Goal: Information Seeking & Learning: Learn about a topic

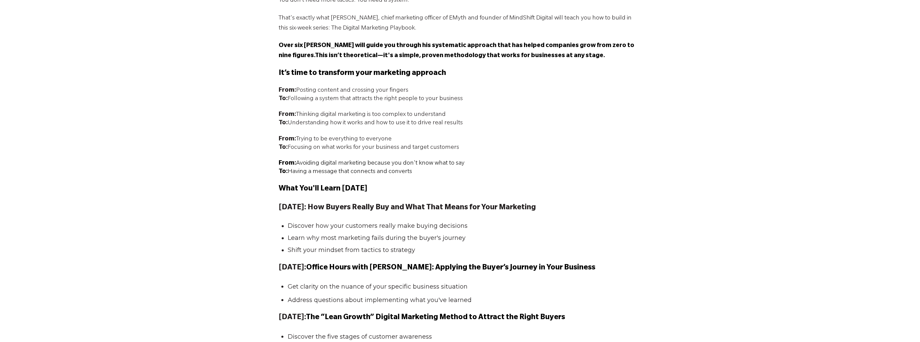
scroll to position [571, 0]
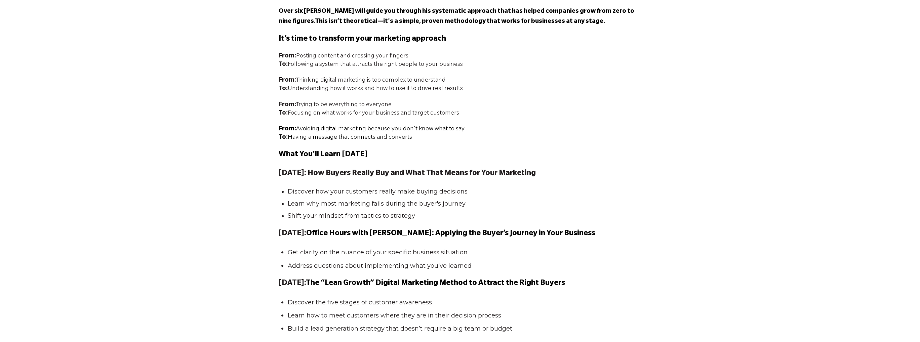
drag, startPoint x: 449, startPoint y: 172, endPoint x: 606, endPoint y: 178, distance: 157.4
click at [606, 178] on p "[DATE]: How Buyers Really Buy and What That Means for Your Marketing" at bounding box center [460, 174] width 363 height 12
click at [542, 214] on li "Shift your mindset from tactics to strategy" at bounding box center [463, 216] width 350 height 8
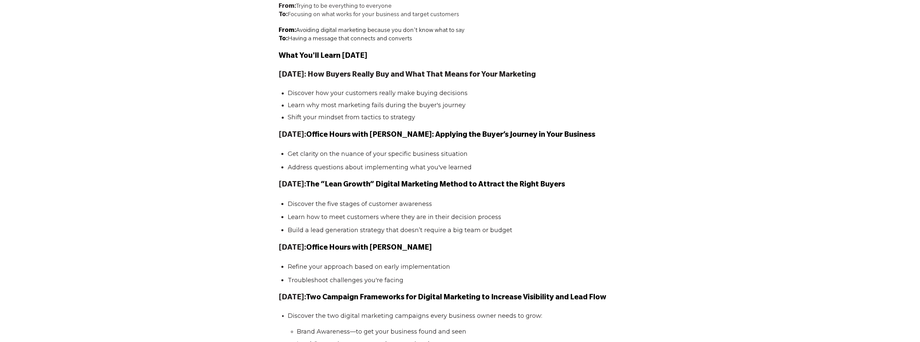
scroll to position [672, 0]
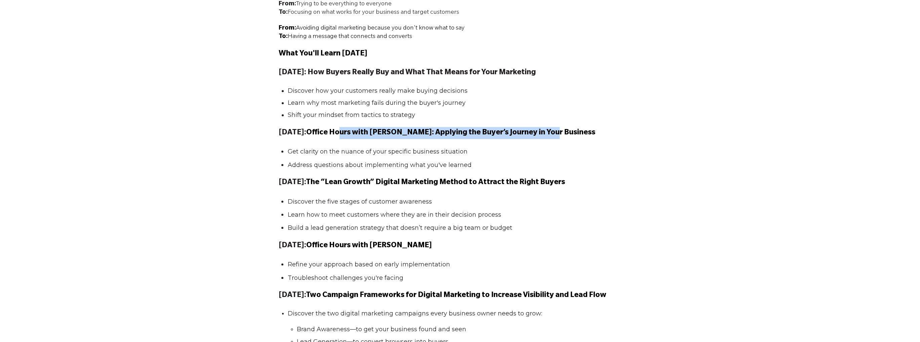
drag, startPoint x: 528, startPoint y: 139, endPoint x: 536, endPoint y: 154, distance: 16.5
click at [566, 137] on span "Office Hours with [PERSON_NAME]: Applying the Buyer’s Journey in Your Business" at bounding box center [450, 133] width 289 height 8
click at [489, 169] on li "Address questions about implementing what you've learned" at bounding box center [463, 164] width 350 height 9
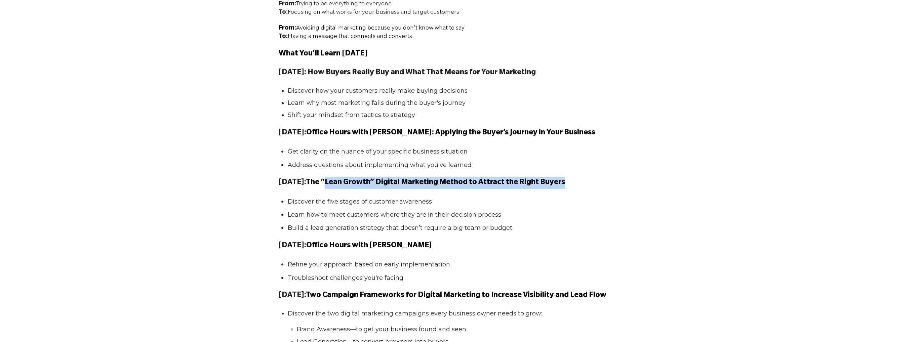
drag, startPoint x: 350, startPoint y: 186, endPoint x: 600, endPoint y: 198, distance: 250.4
click at [651, 188] on div "Most business owners jump straight to marketing activities without understandin…" at bounding box center [460, 197] width 920 height 802
click at [503, 210] on ul "Discover the five stages of customer awareness Learn how to meet customers wher…" at bounding box center [460, 215] width 363 height 36
drag, startPoint x: 335, startPoint y: 183, endPoint x: 656, endPoint y: 185, distance: 321.3
click at [669, 182] on div "Most business owners jump straight to marketing activities without understandin…" at bounding box center [460, 197] width 920 height 802
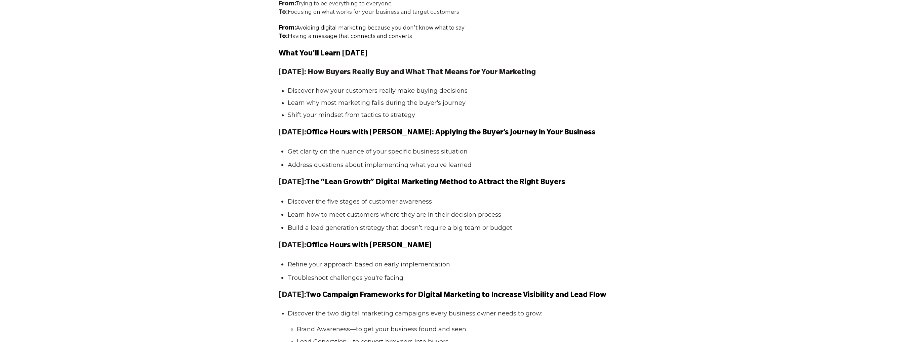
click at [504, 213] on li "Learn how to meet customers where they are in their decision process" at bounding box center [463, 214] width 350 height 9
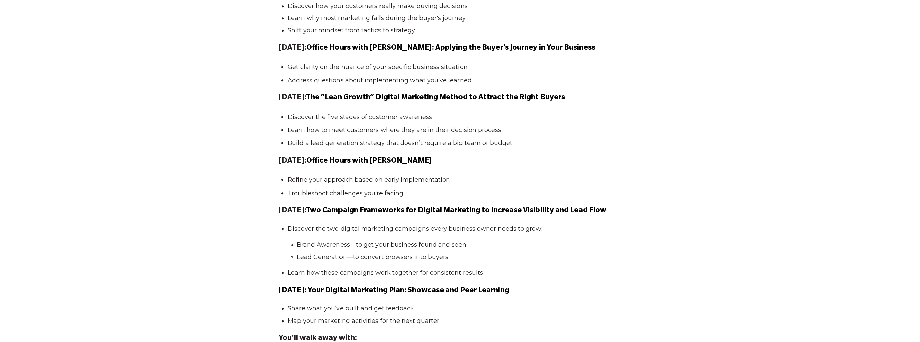
scroll to position [773, 0]
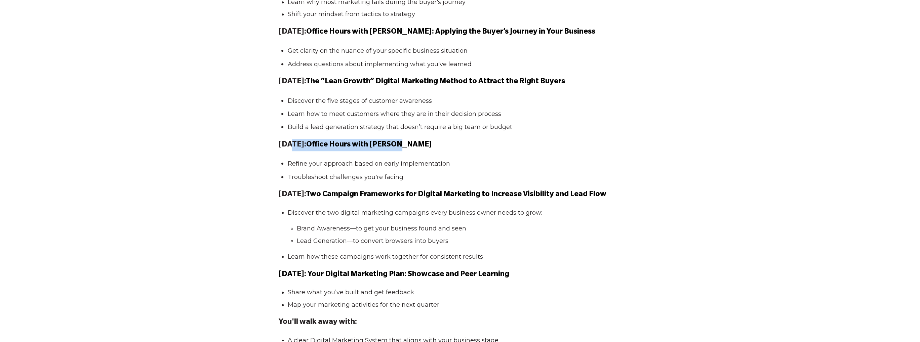
drag, startPoint x: 291, startPoint y: 144, endPoint x: 478, endPoint y: 152, distance: 187.1
click at [478, 143] on p "[DATE]: Office Hours with [PERSON_NAME]" at bounding box center [460, 145] width 363 height 12
click at [527, 151] on p "[DATE]: Office Hours with [PERSON_NAME]" at bounding box center [460, 145] width 363 height 12
drag, startPoint x: 291, startPoint y: 148, endPoint x: 448, endPoint y: 181, distance: 160.7
click at [444, 149] on p "[DATE]: Office Hours with [PERSON_NAME]" at bounding box center [460, 145] width 363 height 12
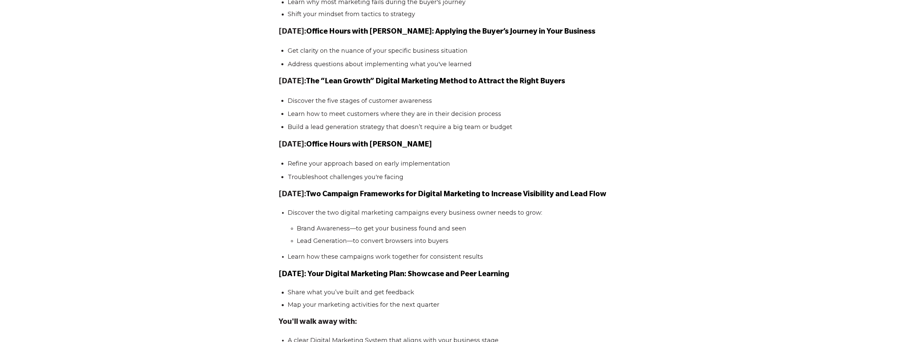
click at [450, 190] on span "Most business owners jump straight to marketing activities without understandin…" at bounding box center [460, 92] width 363 height 777
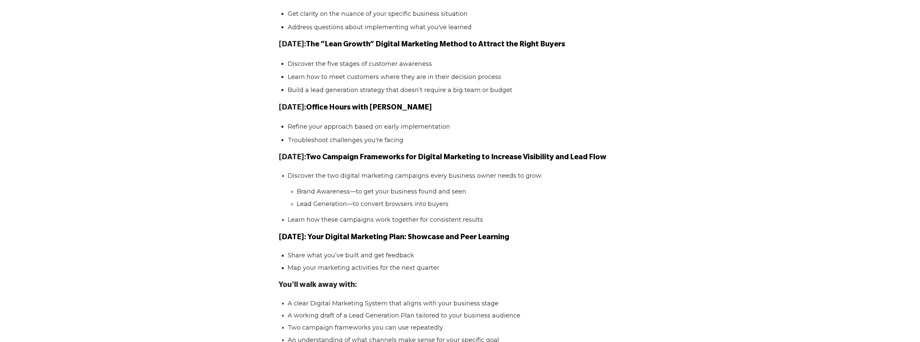
scroll to position [840, 0]
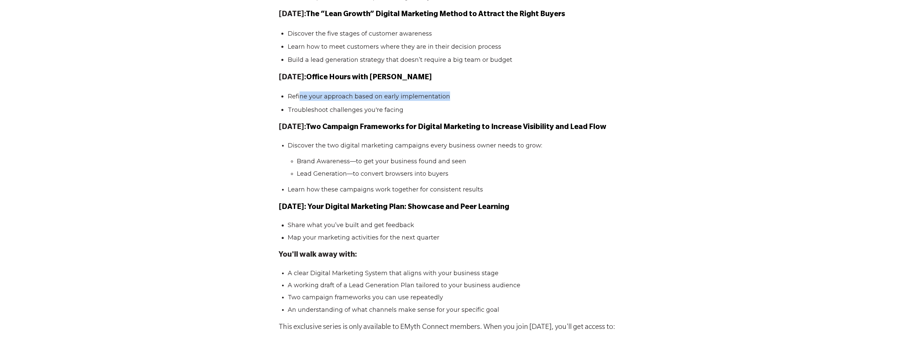
drag, startPoint x: 298, startPoint y: 97, endPoint x: 459, endPoint y: 96, distance: 160.7
click at [459, 96] on li "Refine your approach based on early implementation" at bounding box center [463, 95] width 350 height 9
click at [342, 114] on li "Troubleshoot challenges you're facing" at bounding box center [463, 109] width 350 height 9
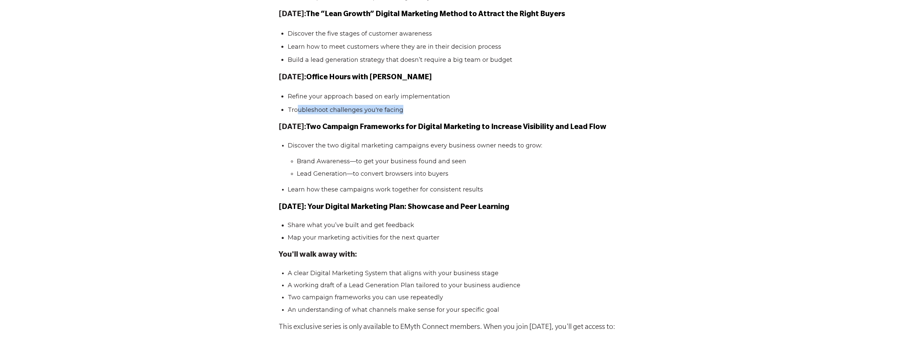
drag, startPoint x: 296, startPoint y: 111, endPoint x: 407, endPoint y: 149, distance: 117.6
click at [459, 114] on li "Troubleshoot challenges you're facing" at bounding box center [463, 109] width 350 height 9
click at [376, 170] on ul "Brand Awareness—to get your business found and seen Lead Generation—to convert …" at bounding box center [463, 167] width 350 height 21
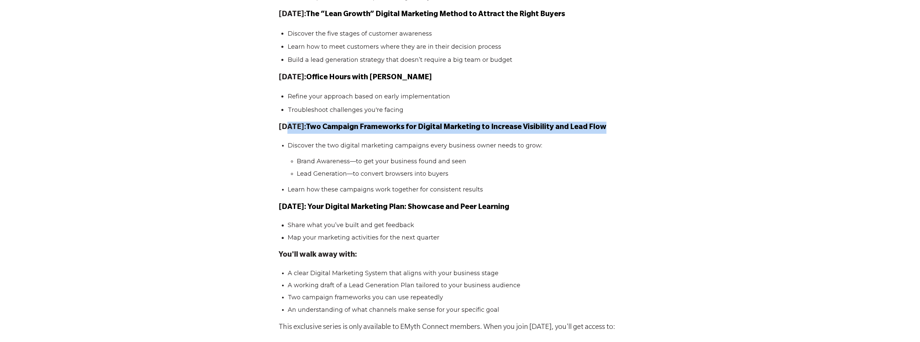
drag, startPoint x: 287, startPoint y: 130, endPoint x: 699, endPoint y: 125, distance: 412.5
click at [699, 125] on div "Most business owners jump straight to marketing activities without understandin…" at bounding box center [460, 29] width 920 height 802
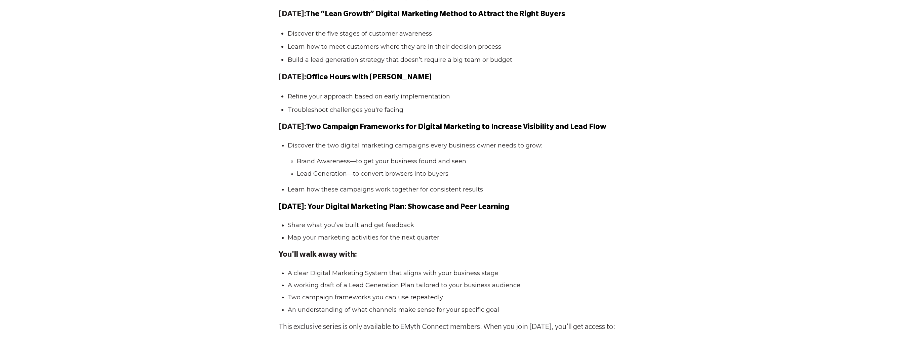
click at [608, 174] on li "Lead Generation—to convert browsers into buyers" at bounding box center [465, 174] width 337 height 8
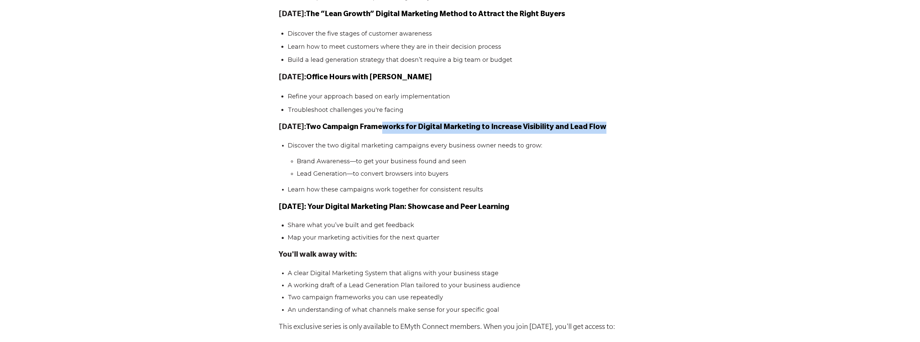
drag, startPoint x: 573, startPoint y: 124, endPoint x: 666, endPoint y: 123, distance: 92.8
click at [669, 122] on div "Most business owners jump straight to marketing activities without understandin…" at bounding box center [460, 29] width 920 height 802
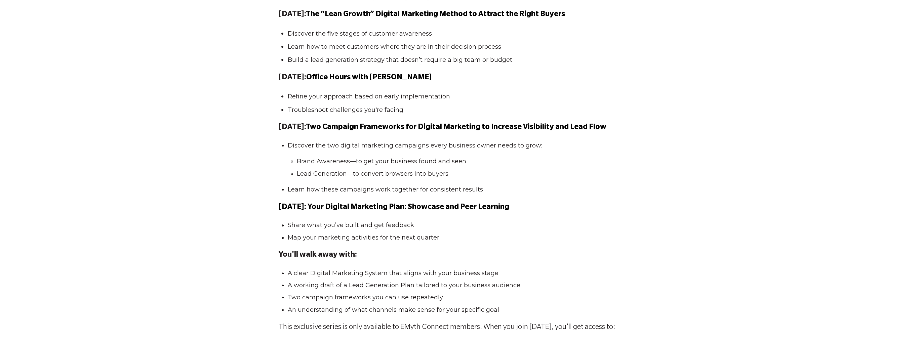
click at [583, 184] on ul "Discover the two digital marketing campaigns every business owner needs to grow…" at bounding box center [460, 168] width 363 height 53
drag, startPoint x: 279, startPoint y: 209, endPoint x: 586, endPoint y: 210, distance: 306.9
click at [586, 210] on p "[DATE]: Your Digital Marketing Plan: Showcase and Peer Learning" at bounding box center [460, 208] width 363 height 12
click at [518, 240] on li "Map your marketing activities for the next quarter" at bounding box center [463, 238] width 350 height 8
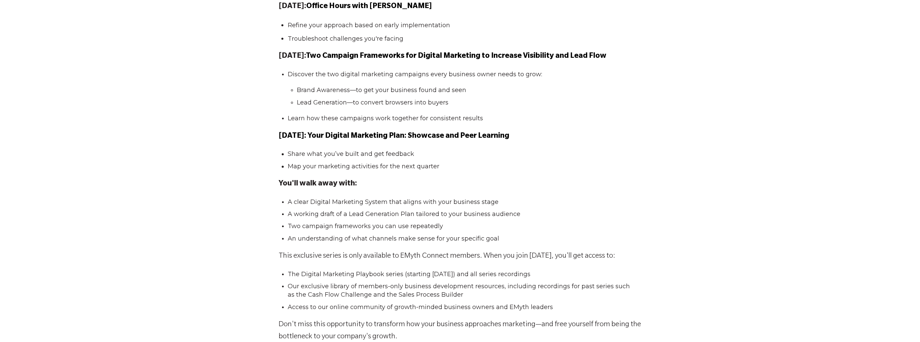
scroll to position [941, 0]
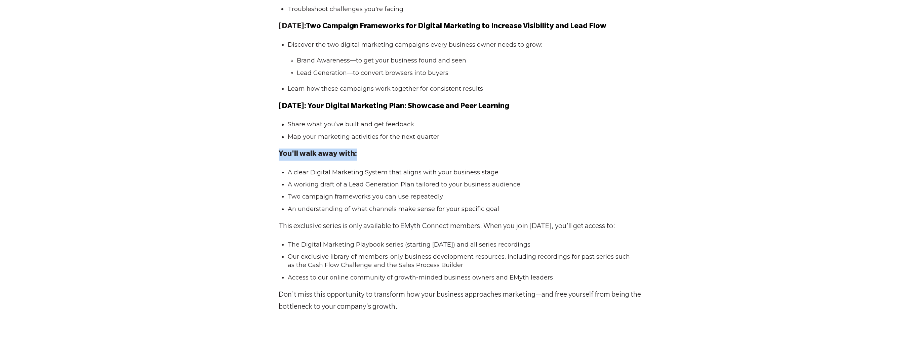
drag, startPoint x: 280, startPoint y: 152, endPoint x: 400, endPoint y: 149, distance: 120.7
click at [409, 174] on span "A clear Digital Marketing System that aligns with your business stage" at bounding box center [393, 172] width 211 height 7
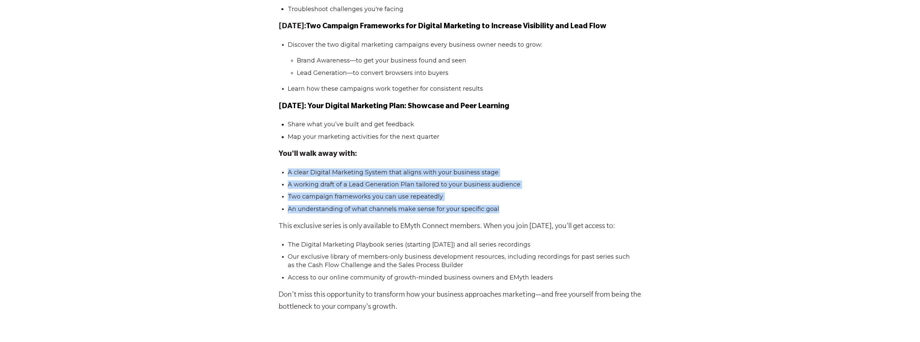
drag, startPoint x: 285, startPoint y: 171, endPoint x: 515, endPoint y: 206, distance: 232.9
click at [515, 206] on ul "A clear Digital Marketing System that aligns with your business stage A working…" at bounding box center [460, 190] width 363 height 45
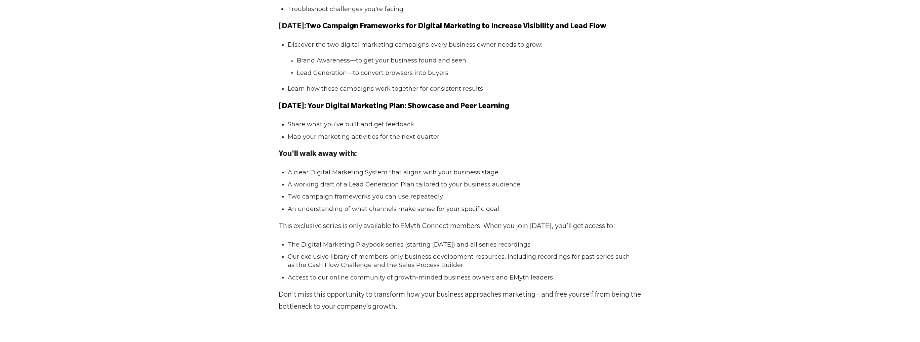
click at [381, 227] on p "This exclusive series is only available to EMyth Connect members. When you join…" at bounding box center [460, 227] width 363 height 12
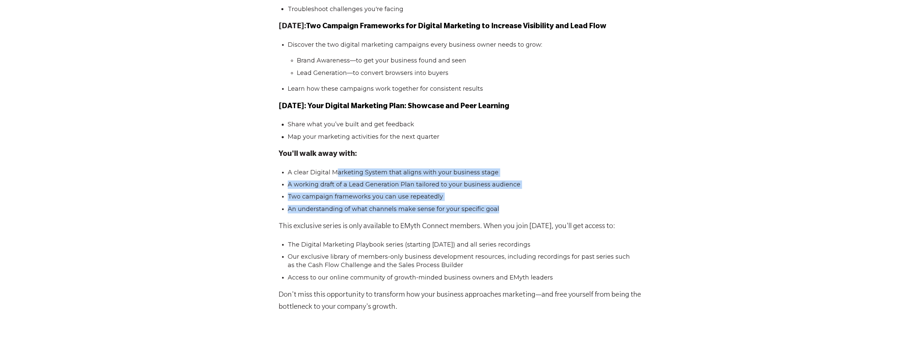
drag, startPoint x: 337, startPoint y: 171, endPoint x: 536, endPoint y: 216, distance: 204.7
drag, startPoint x: 543, startPoint y: 210, endPoint x: 278, endPoint y: 173, distance: 267.2
click at [279, 173] on ul "A clear Digital Marketing System that aligns with your business stage A working…" at bounding box center [460, 190] width 363 height 45
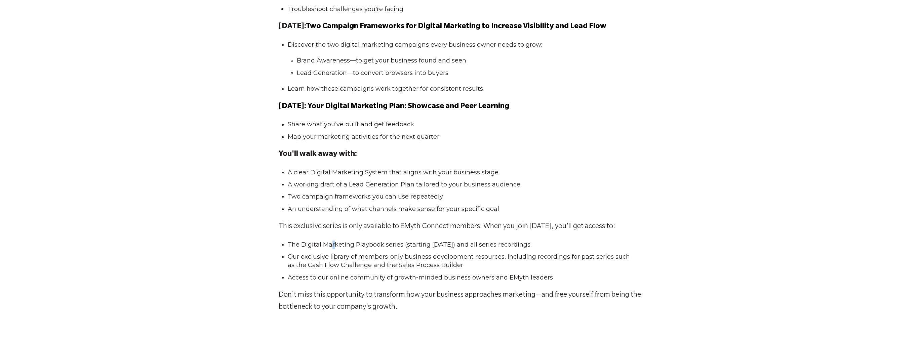
click at [333, 245] on span "The Digital Marketing Playbook series (starting [DATE]) and all series recordin…" at bounding box center [409, 244] width 243 height 7
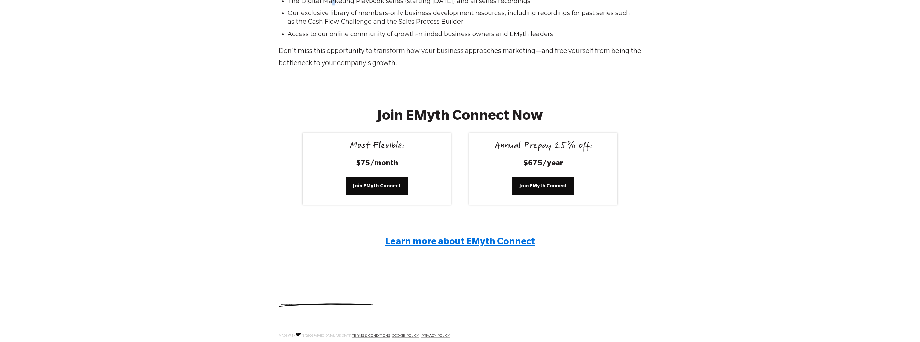
scroll to position [1210, 0]
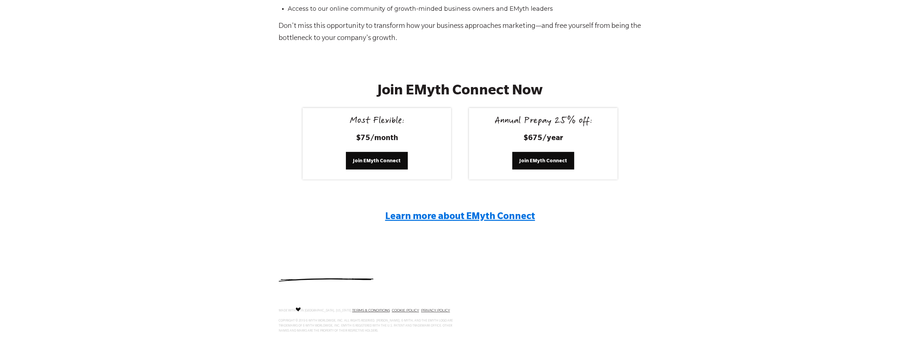
click at [235, 216] on div "Join EMyth Connect Now Most Flexible: $75/month Join EMyth Connect Annual Prepa…" at bounding box center [460, 160] width 920 height 198
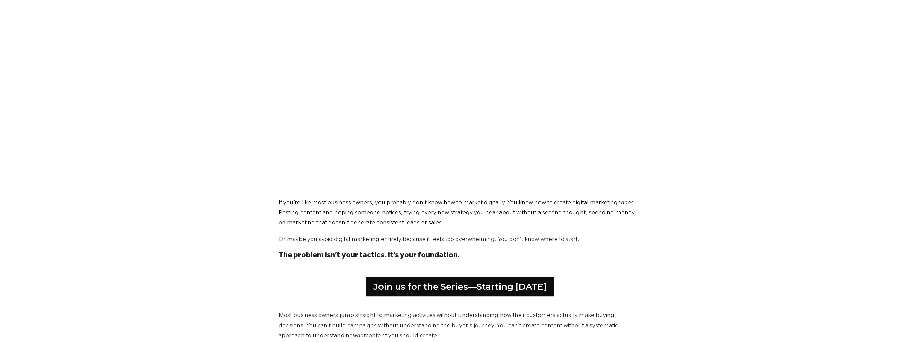
scroll to position [67, 0]
